Goal: Task Accomplishment & Management: Use online tool/utility

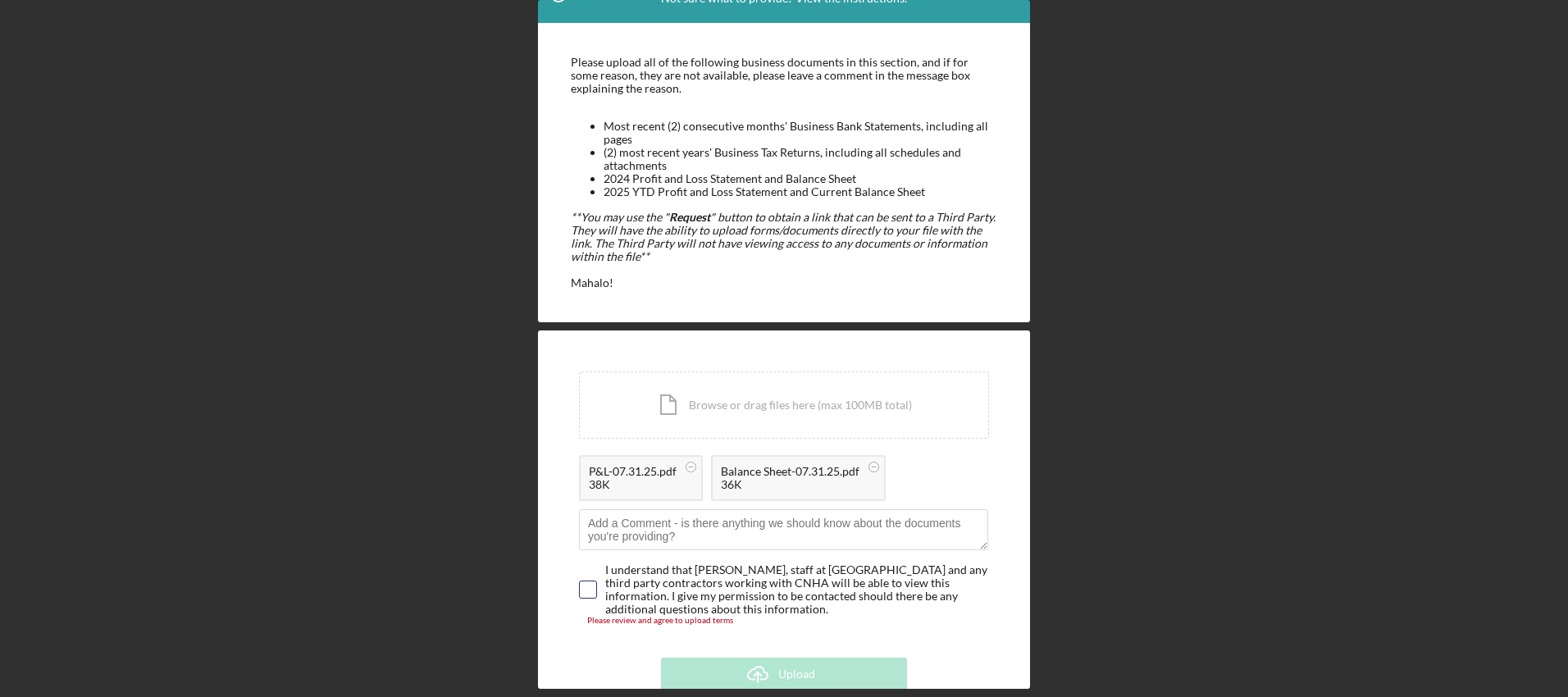
click at [585, 588] on input "checkbox" at bounding box center [588, 590] width 17 height 17
checkbox input "true"
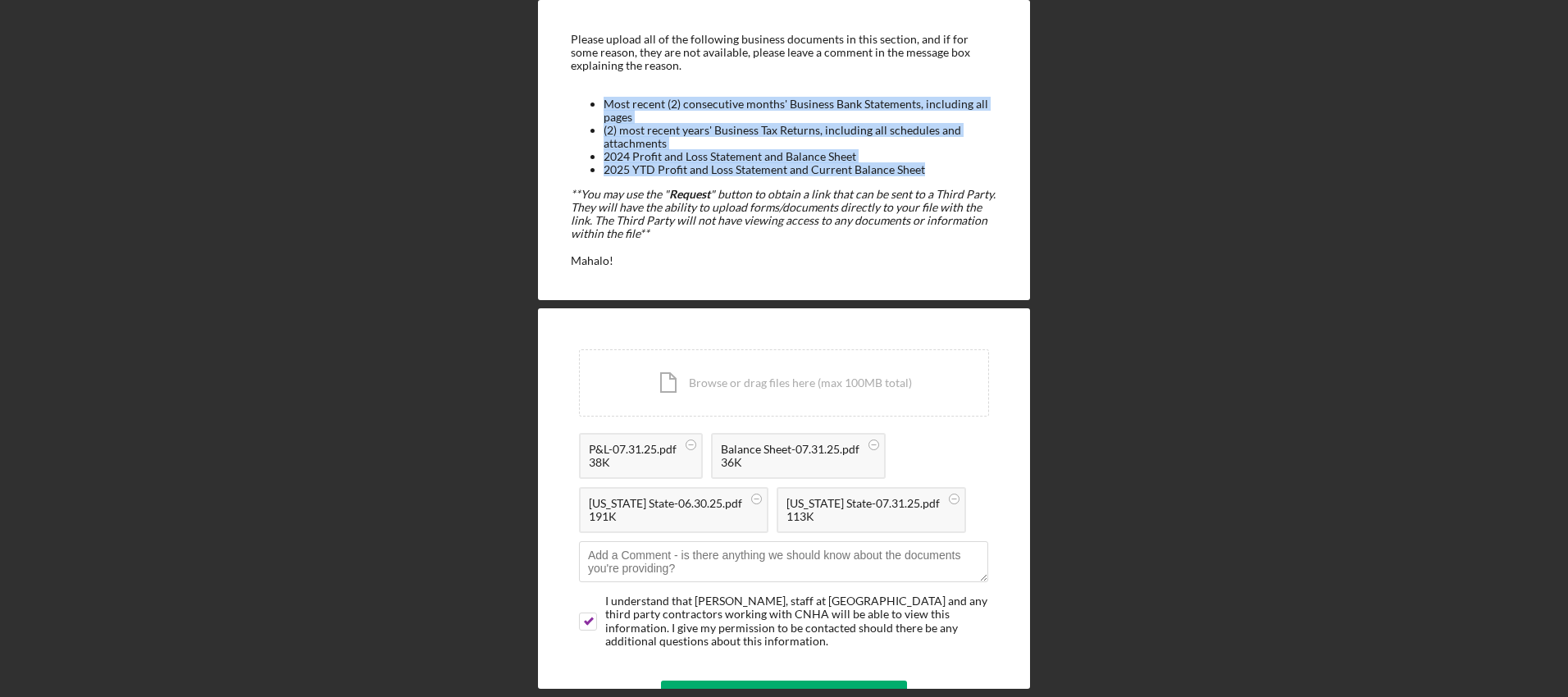
drag, startPoint x: 924, startPoint y: 169, endPoint x: 605, endPoint y: 99, distance: 326.6
click at [605, 99] on ul "Most recent (2) consecutive months' Business Bank Statements, including all pag…" at bounding box center [784, 137] width 426 height 79
copy ul "Most recent (2) consecutive months' Business Bank Statements, including all pag…"
click at [809, 684] on div "Upload" at bounding box center [796, 697] width 37 height 33
